Goal: Transaction & Acquisition: Subscribe to service/newsletter

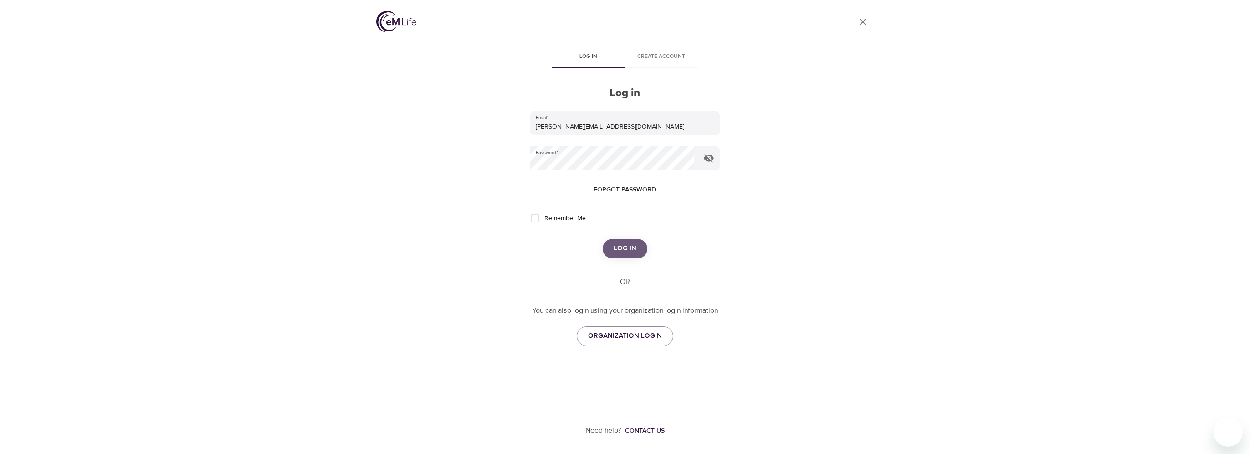
click at [611, 252] on button "Log in" at bounding box center [625, 248] width 45 height 19
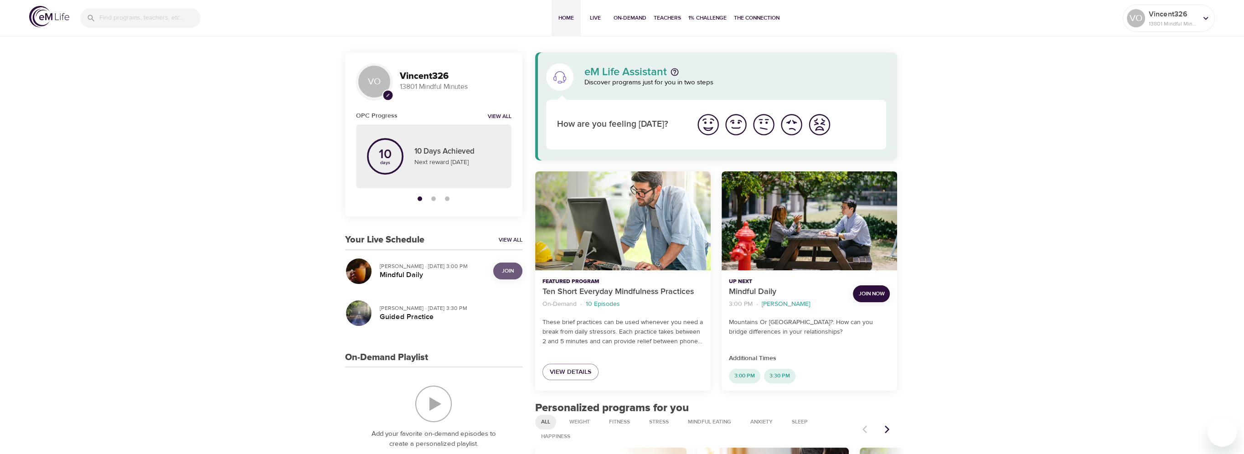
click at [514, 270] on span "Join" at bounding box center [508, 271] width 18 height 10
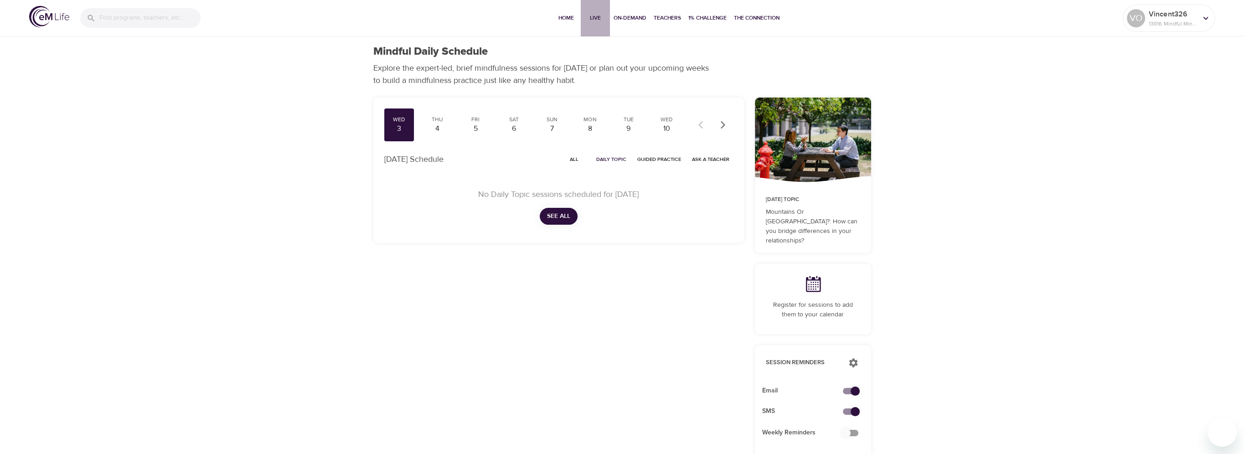
click at [597, 18] on span "Live" at bounding box center [595, 18] width 22 height 10
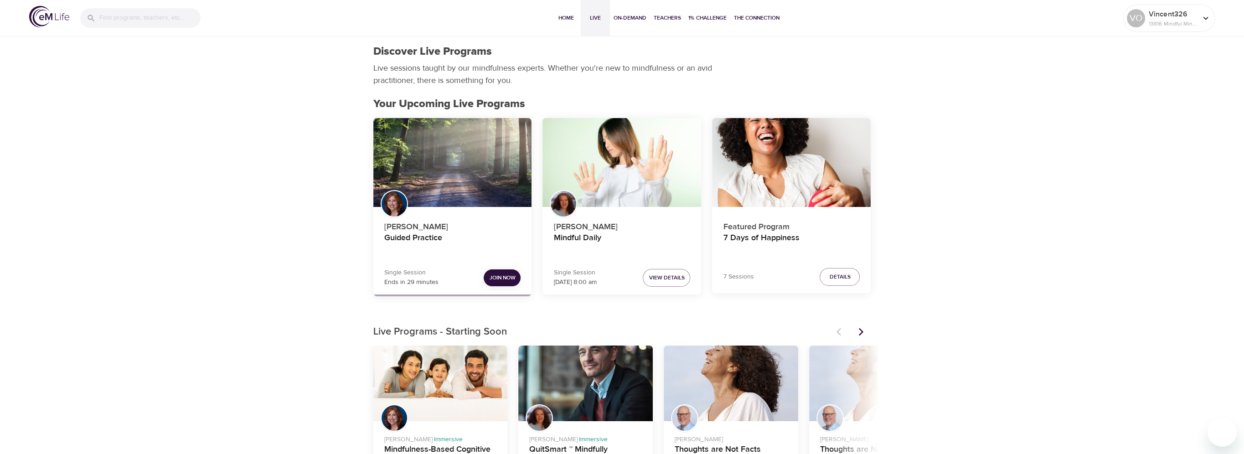
click at [512, 281] on span "Join Now" at bounding box center [502, 278] width 26 height 10
click at [1149, 24] on p "13816 Mindful Minutes" at bounding box center [1172, 24] width 48 height 8
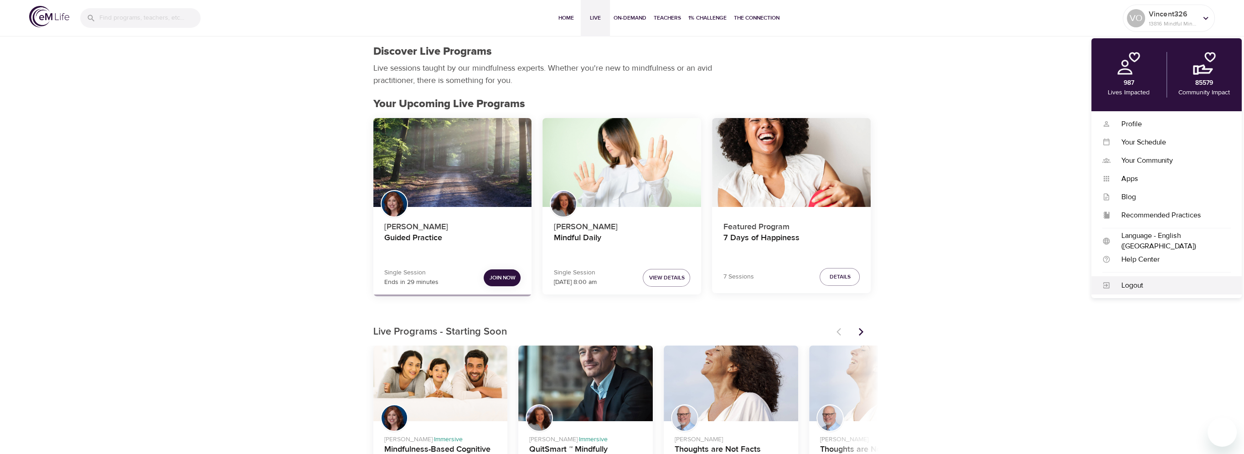
click at [1132, 283] on div "Logout" at bounding box center [1170, 285] width 120 height 10
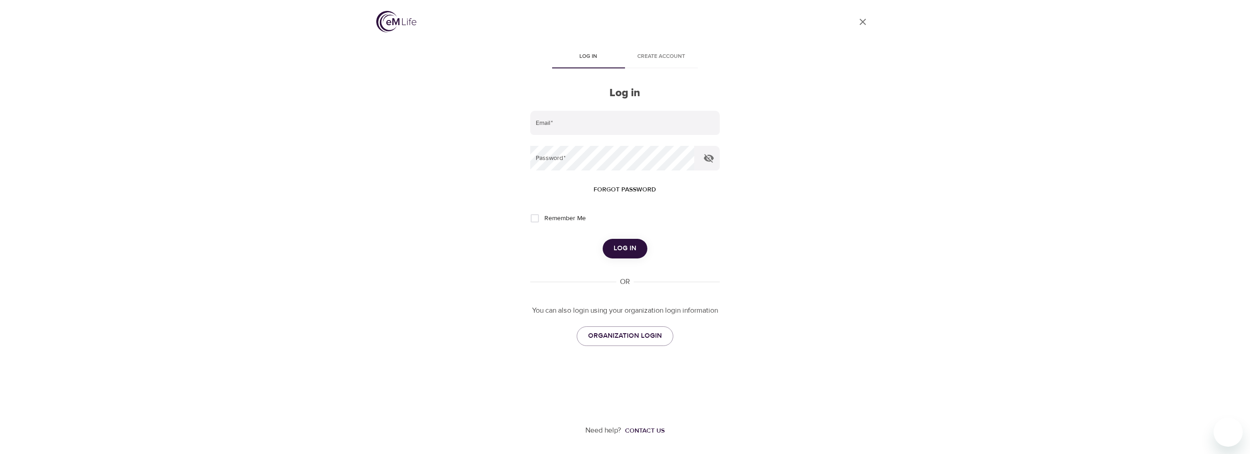
type input "[PERSON_NAME][EMAIL_ADDRESS][DOMAIN_NAME]"
click at [625, 247] on span "Log in" at bounding box center [625, 248] width 23 height 12
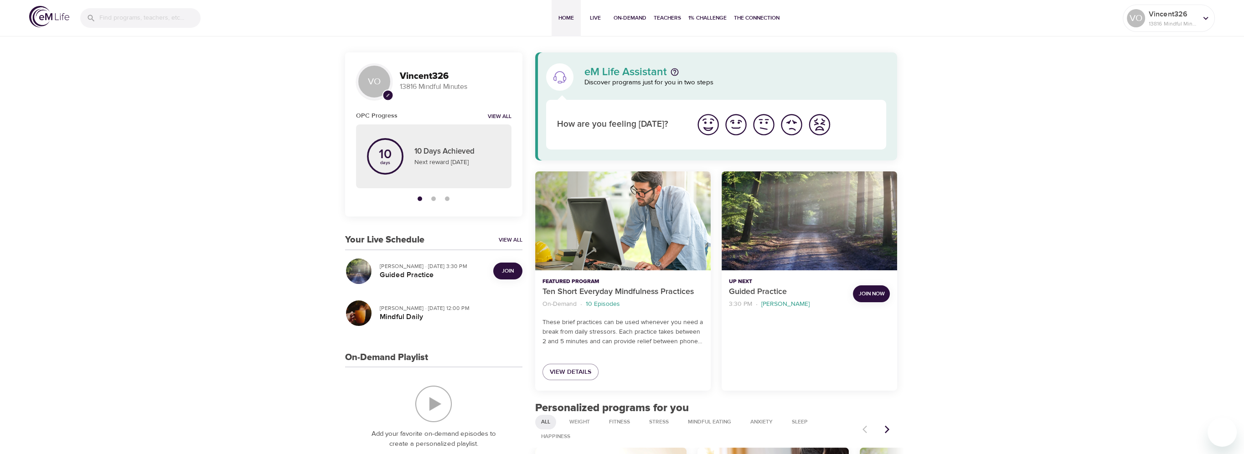
click at [507, 267] on span "Join" at bounding box center [508, 271] width 12 height 10
